Goal: Share content: Share content

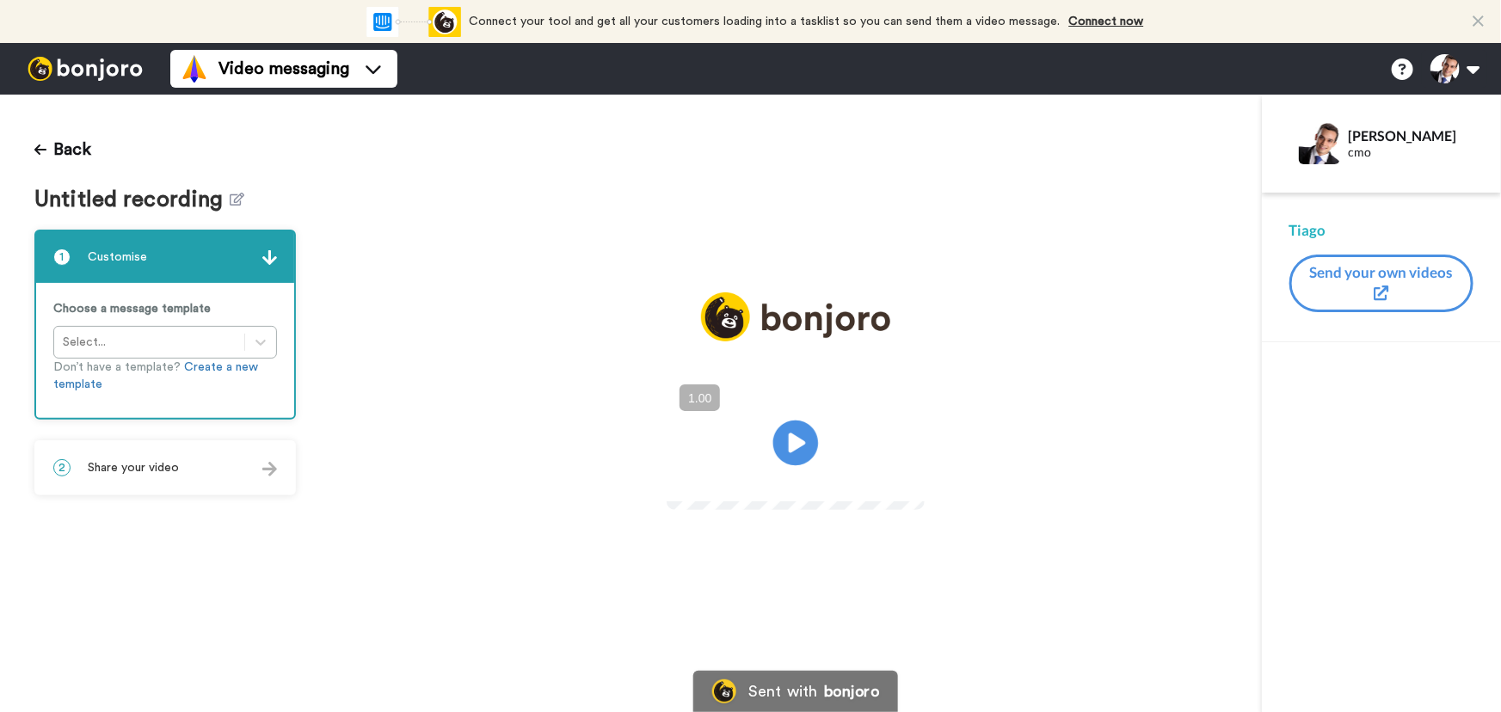
click at [799, 438] on icon "Play/Pause" at bounding box center [796, 443] width 46 height 82
click at [824, 452] on video at bounding box center [796, 440] width 258 height 129
click at [149, 462] on span "Share your video" at bounding box center [133, 467] width 91 height 17
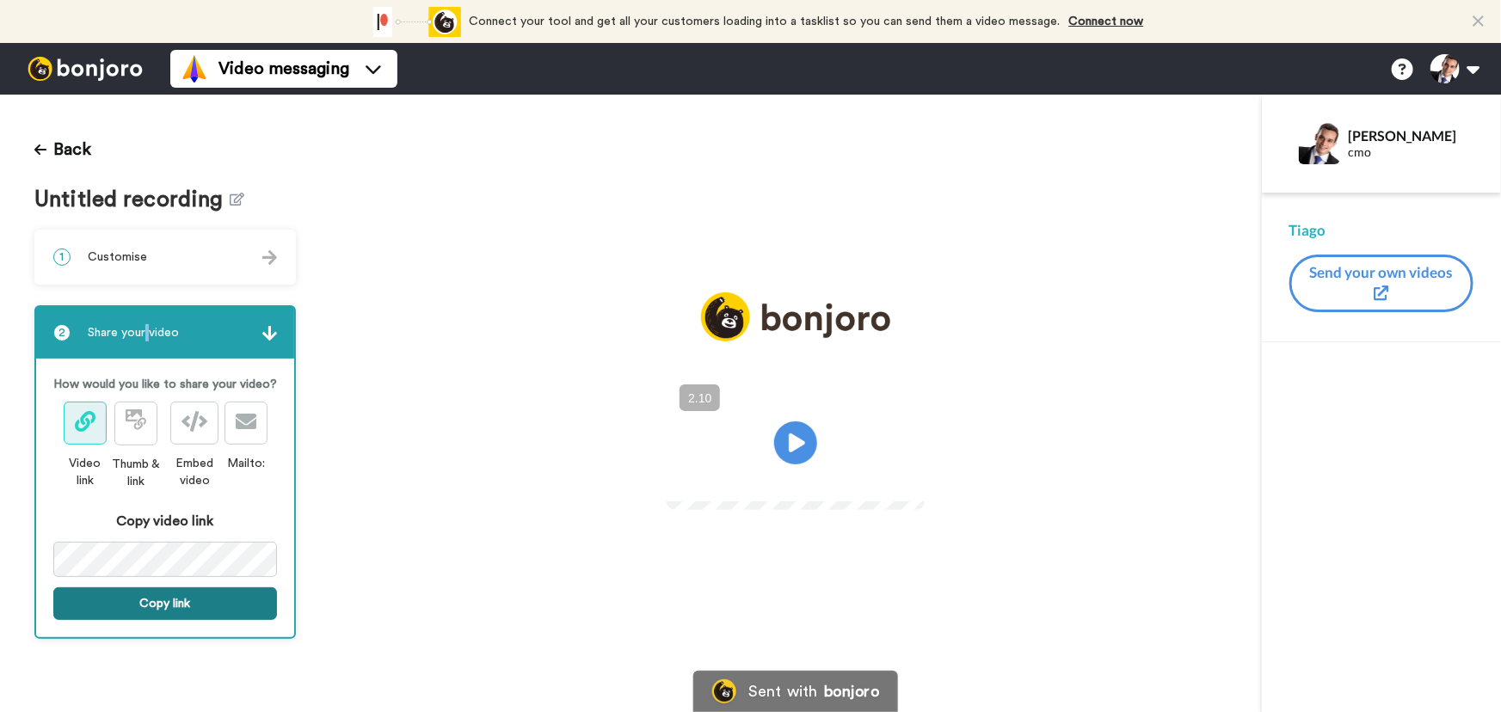
click at [218, 607] on button "Copy link" at bounding box center [165, 603] width 224 height 33
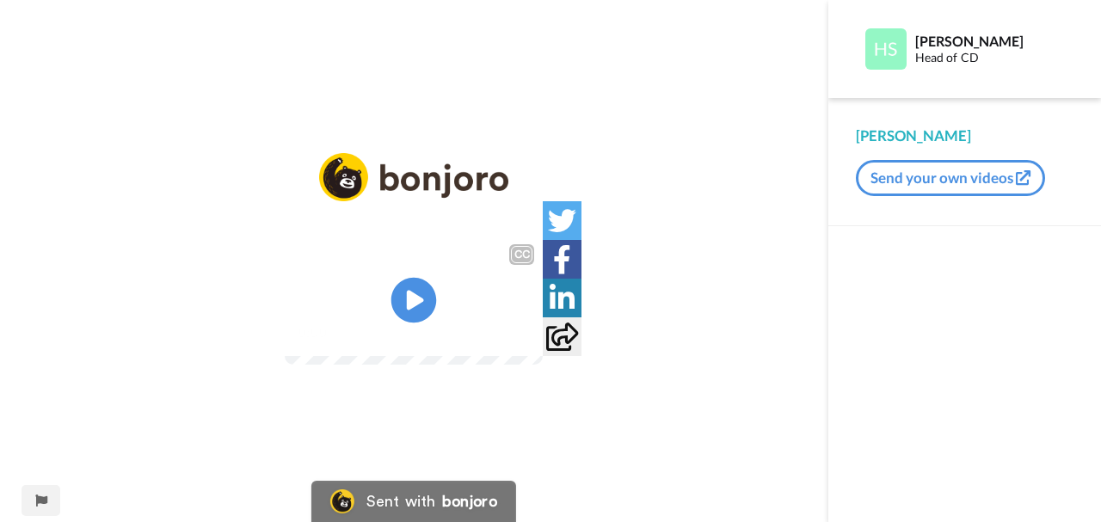
click at [422, 292] on icon at bounding box center [414, 301] width 46 height 46
click at [0, 0] on button "+" at bounding box center [0, 0] width 0 height 0
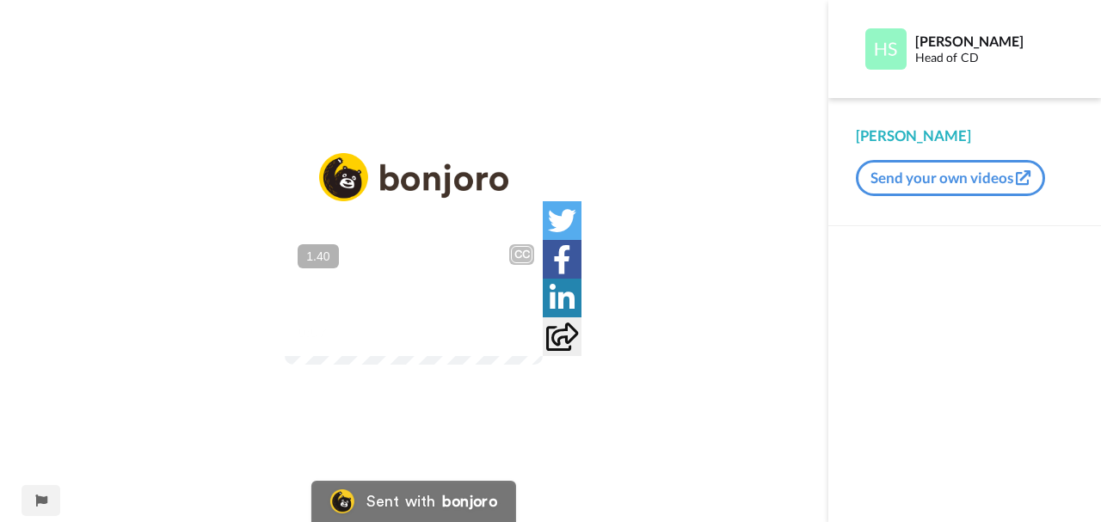
click at [504, 353] on video at bounding box center [414, 300] width 258 height 129
click at [420, 316] on icon at bounding box center [414, 301] width 46 height 46
click at [416, 308] on icon at bounding box center [414, 301] width 46 height 46
click at [1036, 295] on div at bounding box center [964, 374] width 273 height 296
